Goal: Information Seeking & Learning: Learn about a topic

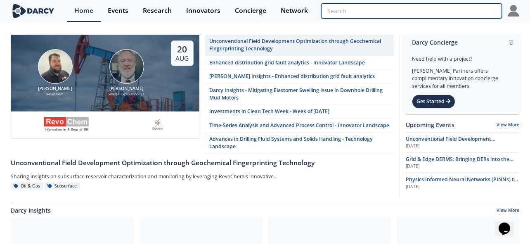
drag, startPoint x: 474, startPoint y: 10, endPoint x: 481, endPoint y: 7, distance: 7.8
click at [474, 10] on input "search" at bounding box center [411, 10] width 181 height 15
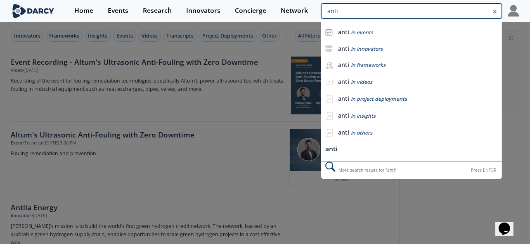
click at [459, 6] on input "anti" at bounding box center [411, 10] width 181 height 15
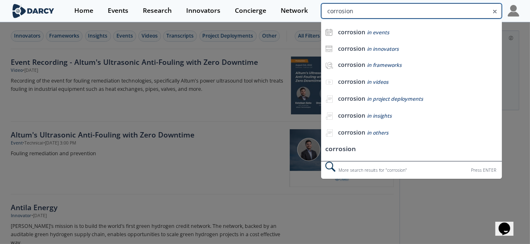
type input "corrosion"
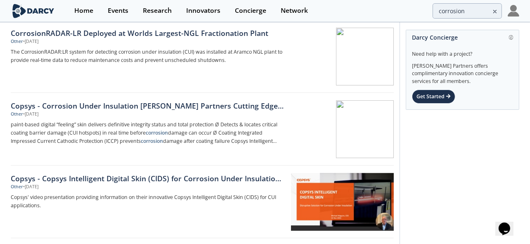
scroll to position [309, 0]
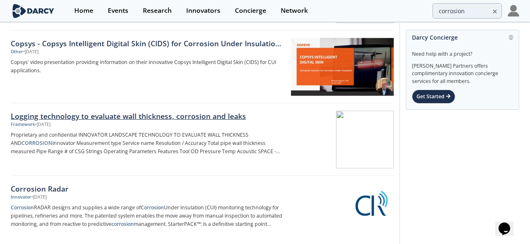
click at [174, 117] on div "Logging technology to evaluate wall thickness, corrosion and leaks" at bounding box center [147, 116] width 273 height 11
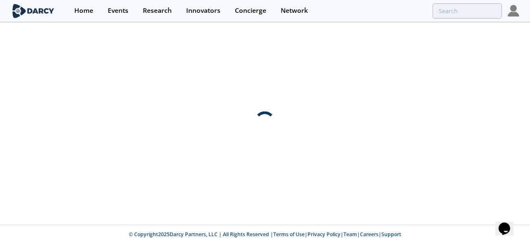
scroll to position [0, 0]
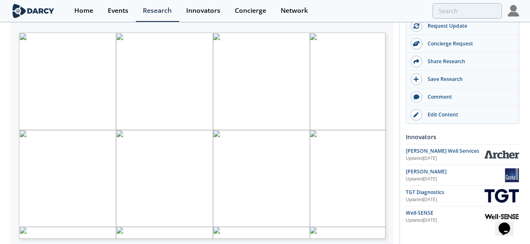
scroll to position [257, 0]
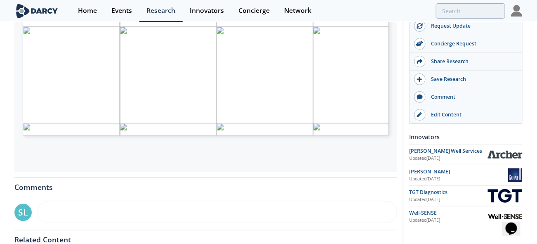
type input "1"
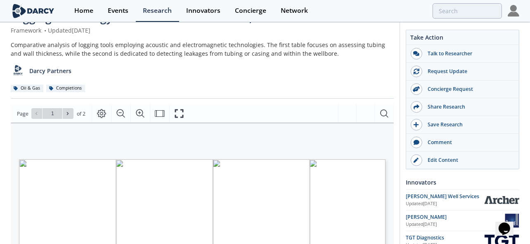
scroll to position [0, 0]
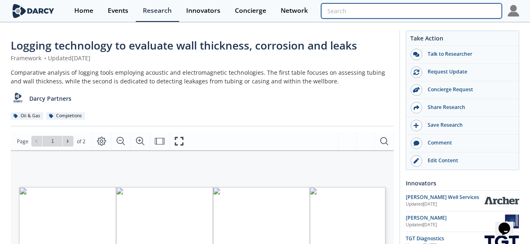
click at [457, 9] on input "search" at bounding box center [411, 10] width 181 height 15
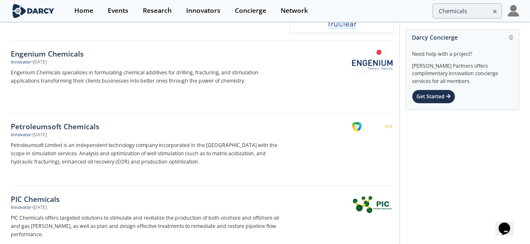
scroll to position [1305, 0]
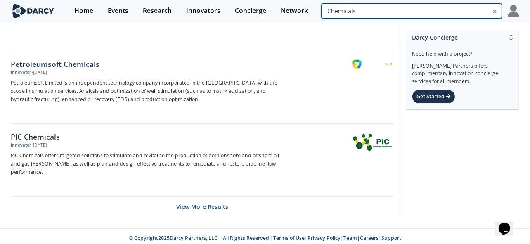
click at [474, 10] on input "Chemicals" at bounding box center [411, 10] width 181 height 15
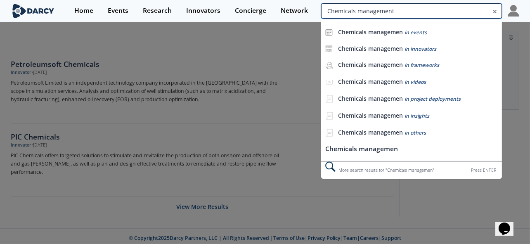
type input "Chemicals management"
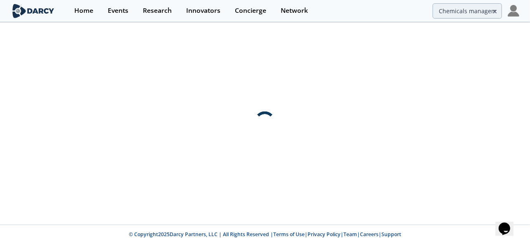
scroll to position [0, 0]
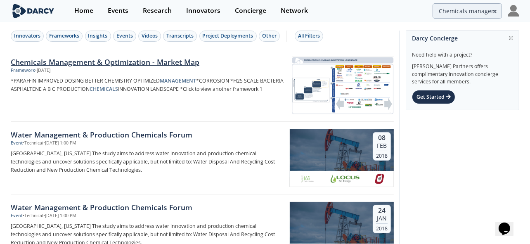
click at [134, 63] on div "Chemicals Management & Optimization - Market Map" at bounding box center [147, 62] width 273 height 11
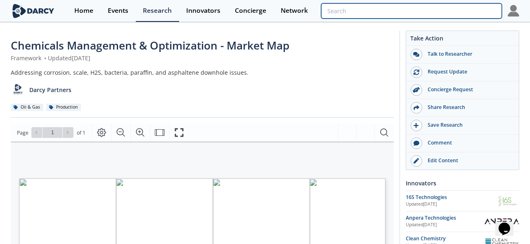
click at [462, 14] on input "search" at bounding box center [411, 10] width 181 height 15
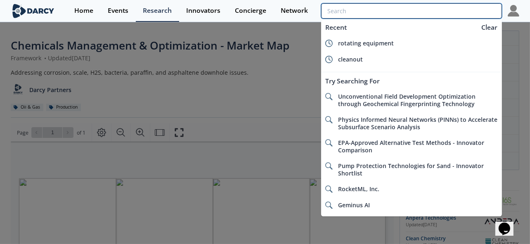
click at [461, 9] on input "search" at bounding box center [411, 10] width 181 height 15
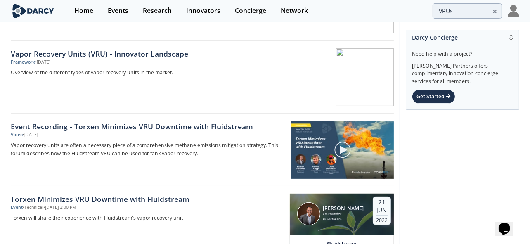
scroll to position [299, 0]
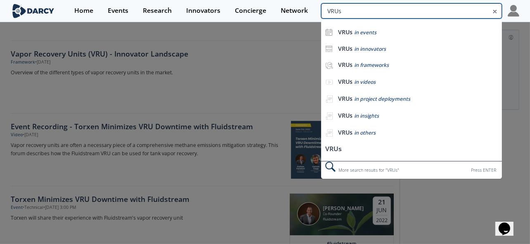
click at [460, 11] on input "VRUs" at bounding box center [411, 10] width 181 height 15
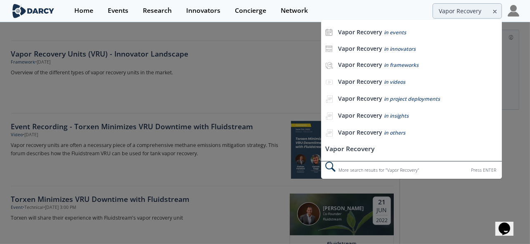
scroll to position [0, 0]
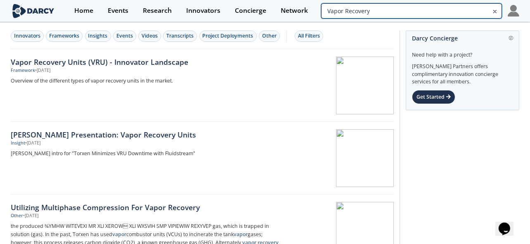
click at [457, 13] on input "Vapor Recovery" at bounding box center [411, 10] width 181 height 15
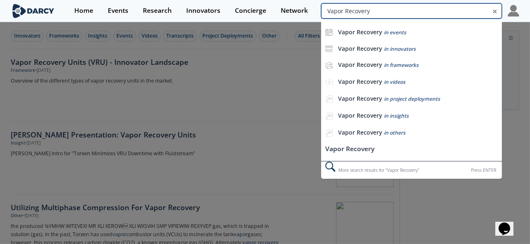
click at [457, 13] on input "Vapor Recovery" at bounding box center [411, 10] width 181 height 15
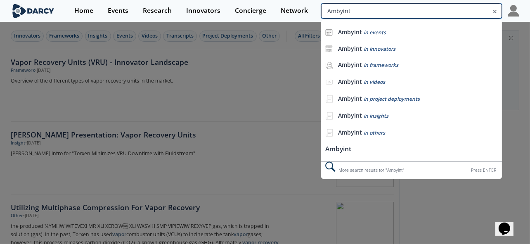
type input "Ambyint"
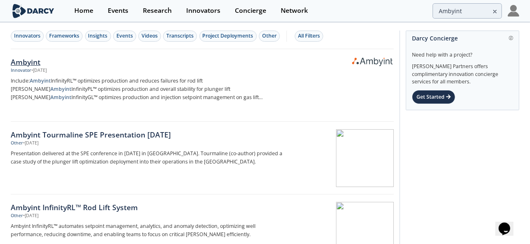
click at [24, 61] on div "Ambyint" at bounding box center [147, 62] width 273 height 11
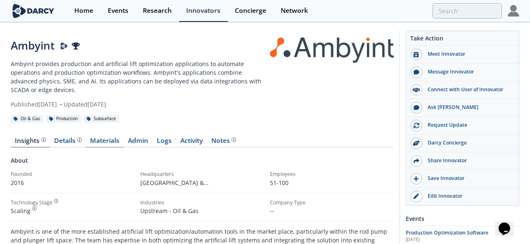
click at [111, 137] on link "Materials" at bounding box center [105, 142] width 38 height 10
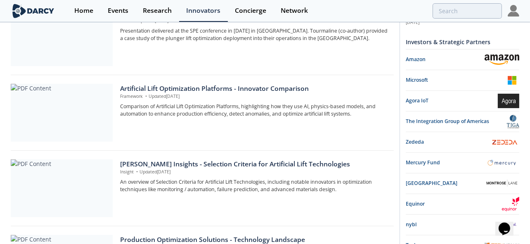
scroll to position [309, 0]
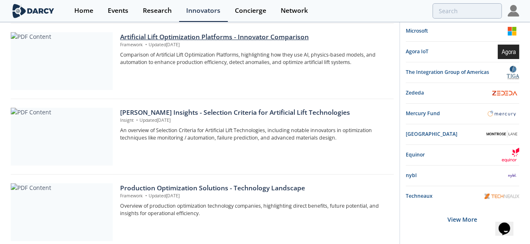
click at [170, 32] on div "Artificial Lift Optimization Platforms​ - Innovator Comparison" at bounding box center [254, 37] width 268 height 10
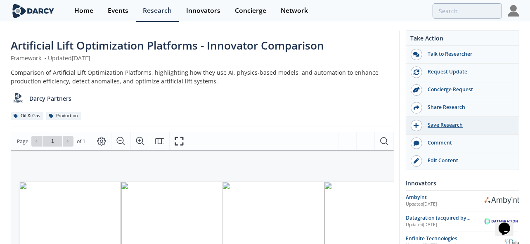
scroll to position [0, 7]
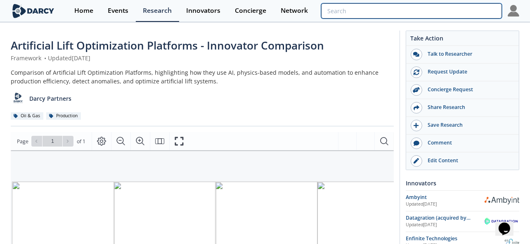
click at [461, 14] on input "search" at bounding box center [411, 10] width 181 height 15
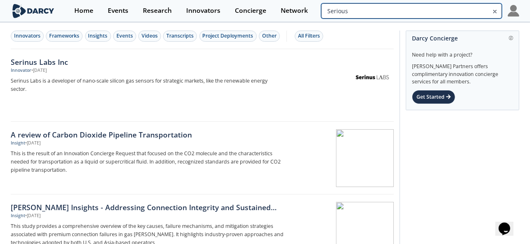
click at [469, 14] on input "Serious" at bounding box center [411, 10] width 181 height 15
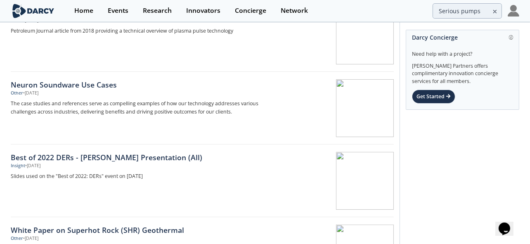
scroll to position [103, 0]
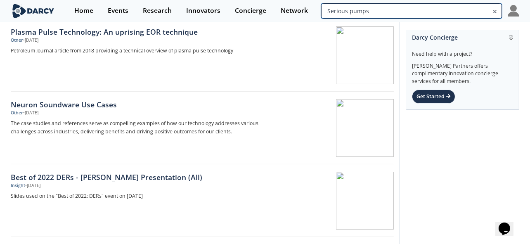
click at [453, 10] on input "Serious pumps" at bounding box center [411, 10] width 181 height 15
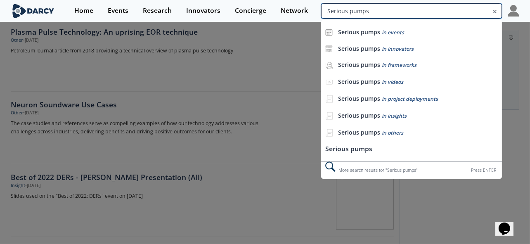
click at [453, 10] on input "Serious pumps" at bounding box center [411, 10] width 181 height 15
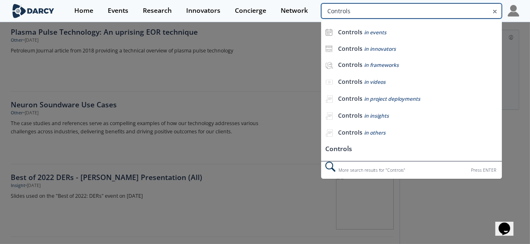
type input "Controls"
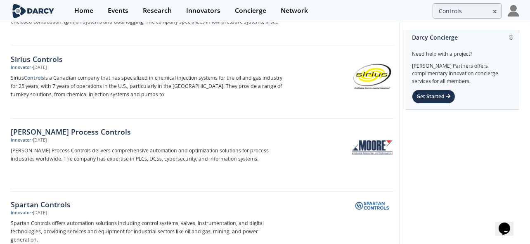
scroll to position [309, 0]
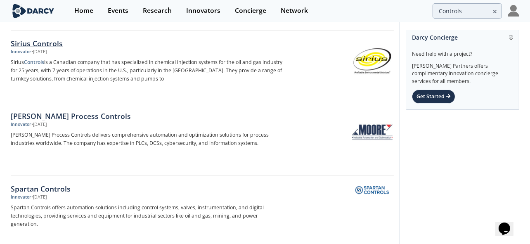
click at [40, 38] on div "Sirius Controls" at bounding box center [147, 43] width 273 height 11
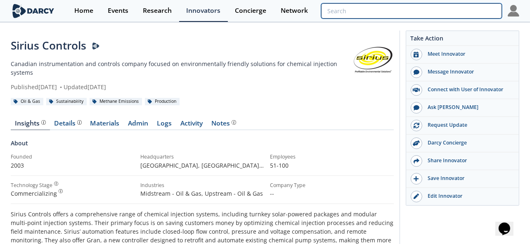
click at [471, 11] on input "search" at bounding box center [411, 10] width 181 height 15
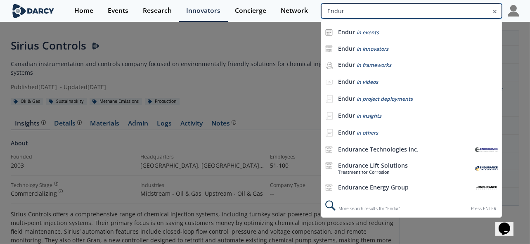
type input "Endur"
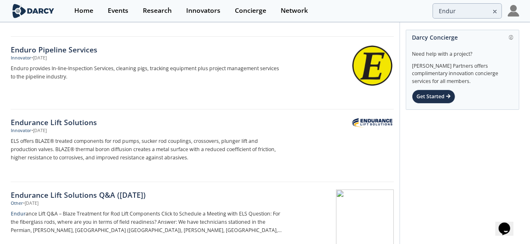
scroll to position [309, 0]
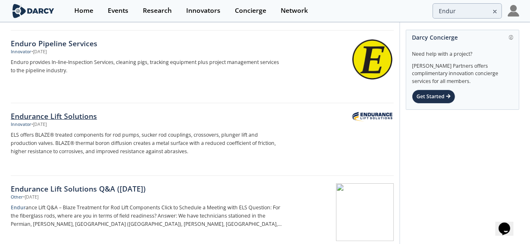
click at [46, 114] on div "Endurance Lift Solutions" at bounding box center [147, 116] width 273 height 11
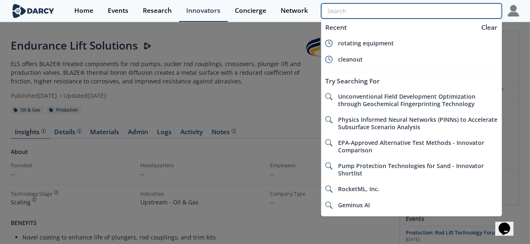
click at [458, 14] on input "search" at bounding box center [411, 10] width 181 height 15
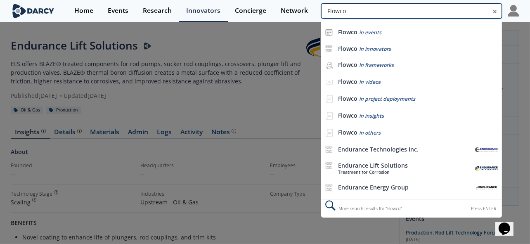
type input "Flowco"
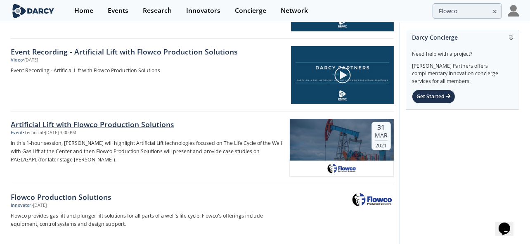
scroll to position [154, 0]
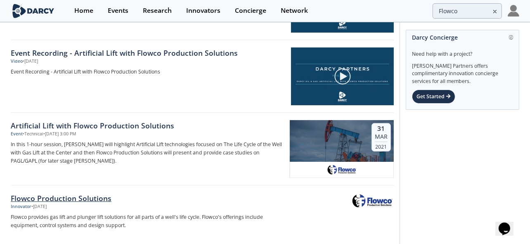
click at [75, 196] on div "Flowco Production Solutions" at bounding box center [147, 198] width 273 height 11
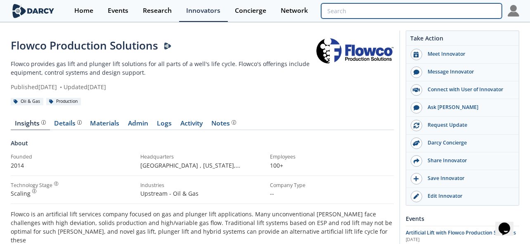
click at [445, 6] on input "search" at bounding box center [411, 10] width 181 height 15
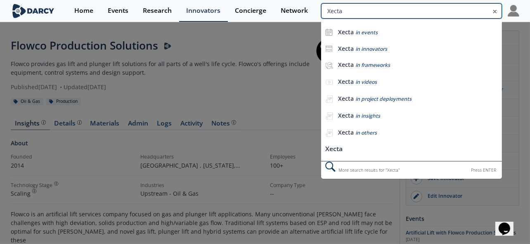
type input "Xecta"
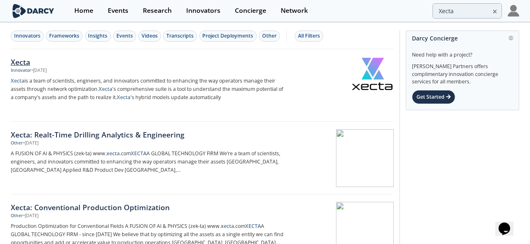
click at [18, 62] on div "Xecta" at bounding box center [147, 62] width 273 height 11
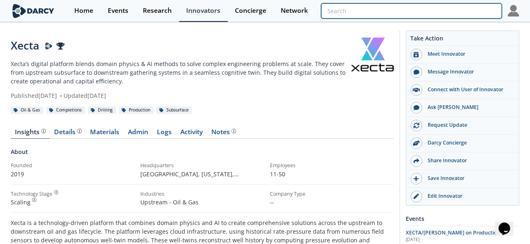
drag, startPoint x: 442, startPoint y: 16, endPoint x: 451, endPoint y: 18, distance: 9.7
click at [442, 16] on input "search" at bounding box center [411, 10] width 181 height 15
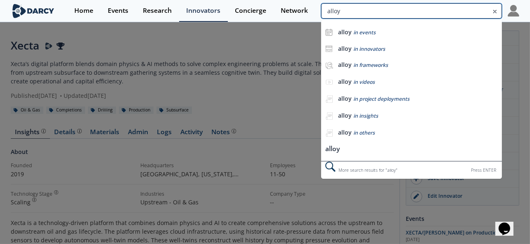
type input "alloy"
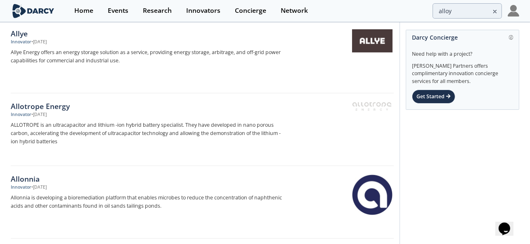
scroll to position [309, 0]
